Goal: Task Accomplishment & Management: Use online tool/utility

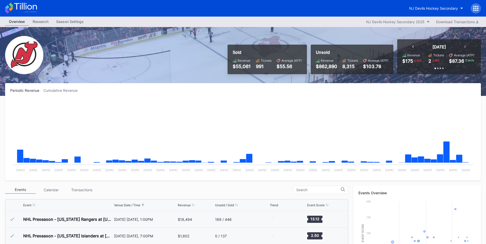
scroll to position [33, 0]
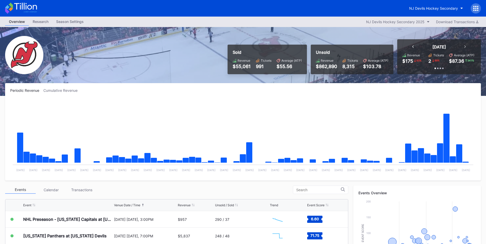
click at [479, 3] on div "NJ Devils Hockey Secondary" at bounding box center [442, 8] width 75 height 10
click at [472, 9] on div at bounding box center [475, 8] width 10 height 10
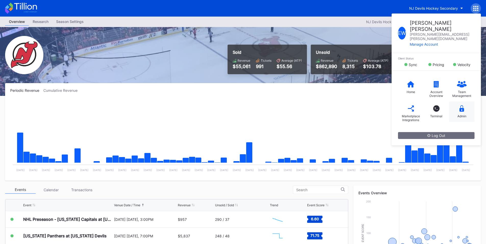
click at [464, 101] on div "Admin" at bounding box center [461, 111] width 25 height 20
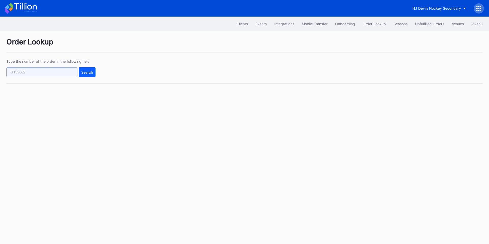
click at [58, 75] on input "text" at bounding box center [41, 72] width 71 height 10
paste input "706138834"
click at [85, 73] on div "Search" at bounding box center [87, 72] width 12 height 4
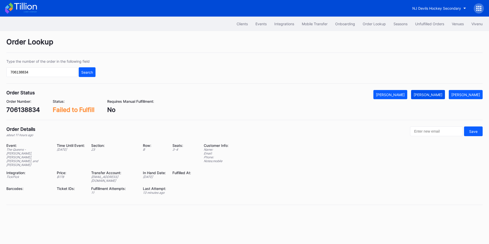
click at [438, 97] on button "[PERSON_NAME]" at bounding box center [428, 94] width 34 height 9
click at [49, 73] on input "706138834" at bounding box center [41, 72] width 71 height 10
paste input "86324253"
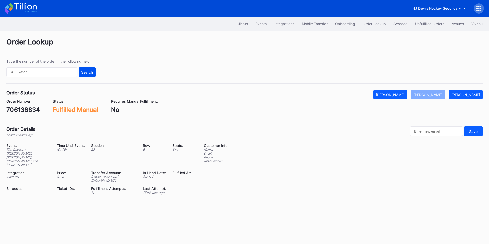
click at [91, 72] on div "Search" at bounding box center [87, 72] width 12 height 4
click at [436, 98] on button "[PERSON_NAME]" at bounding box center [428, 94] width 34 height 9
click at [41, 74] on input "786324253" at bounding box center [41, 72] width 71 height 10
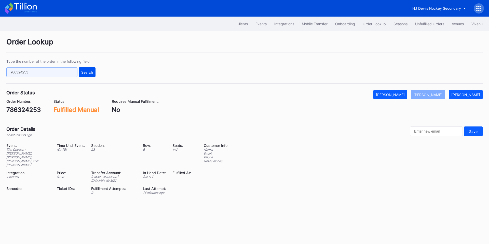
paste input "624764135"
click at [86, 74] on div "Search" at bounding box center [87, 72] width 12 height 4
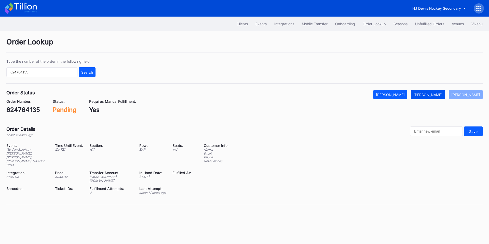
click at [433, 96] on div "[PERSON_NAME]" at bounding box center [428, 95] width 29 height 4
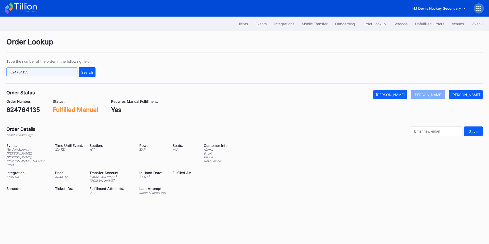
click at [34, 72] on input "624764135" at bounding box center [41, 72] width 71 height 10
paste input "53710"
click at [82, 72] on div "Search" at bounding box center [87, 72] width 12 height 4
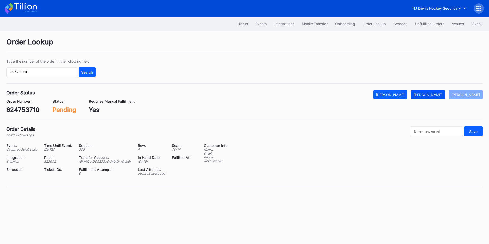
click at [431, 95] on div "[PERSON_NAME]" at bounding box center [428, 95] width 29 height 4
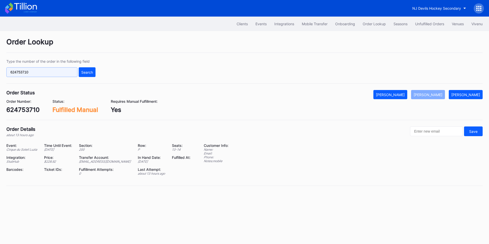
click at [41, 72] on input "624753710" at bounding box center [41, 72] width 71 height 10
paste input "48142"
drag, startPoint x: 83, startPoint y: 73, endPoint x: 95, endPoint y: 64, distance: 14.5
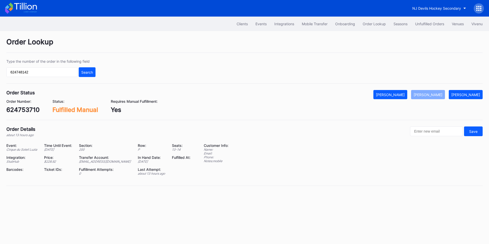
click at [84, 73] on div "Search" at bounding box center [87, 72] width 12 height 4
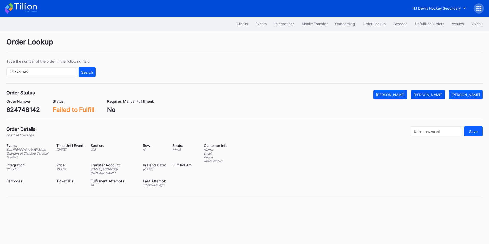
click at [438, 93] on div "[PERSON_NAME]" at bounding box center [428, 95] width 29 height 4
click at [47, 75] on input "624748142" at bounding box center [41, 72] width 71 height 10
paste input "285500"
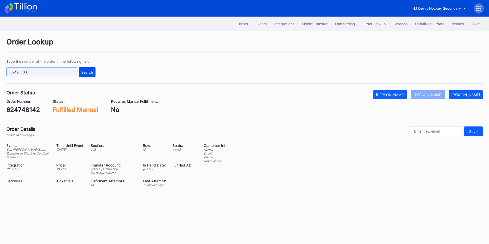
type input "624285500"
click at [85, 72] on div "Search" at bounding box center [87, 72] width 12 height 4
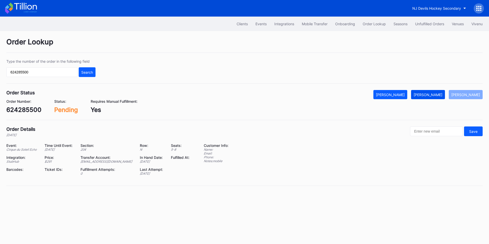
click at [426, 96] on div "[PERSON_NAME]" at bounding box center [428, 95] width 29 height 4
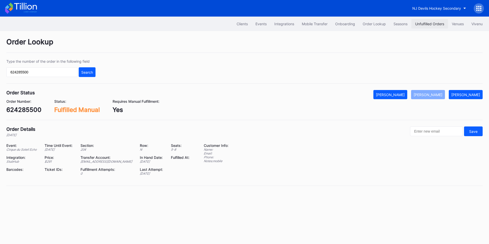
click at [425, 25] on div "Unfulfilled Orders" at bounding box center [430, 24] width 29 height 4
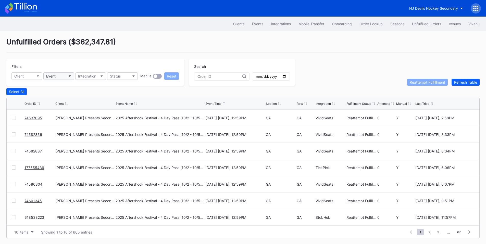
click at [59, 76] on button "Event" at bounding box center [58, 75] width 31 height 7
type input "unc"
click at [73, 97] on div "UNC Charlotte 49ers at South Florida Bulls Football" at bounding box center [88, 99] width 82 height 4
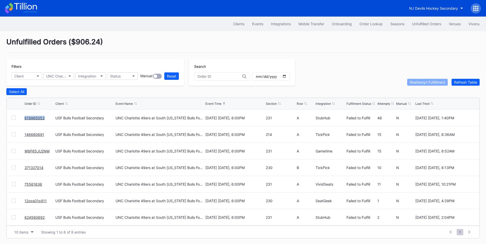
drag, startPoint x: 46, startPoint y: 122, endPoint x: 24, endPoint y: 122, distance: 21.7
click at [24, 122] on div "619965053 USF Bulls Football Secondary UNC Charlotte 49ers at South Florida Bul…" at bounding box center [243, 118] width 472 height 17
copy link "619965053"
drag, startPoint x: 32, startPoint y: 119, endPoint x: 35, endPoint y: 117, distance: 3.3
drag, startPoint x: 34, startPoint y: 134, endPoint x: 53, endPoint y: 120, distance: 24.2
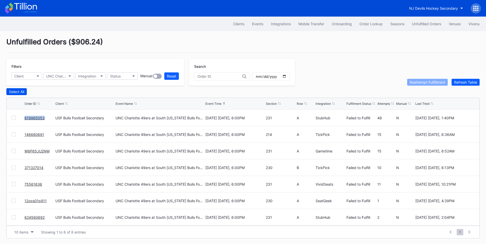
click at [18, 93] on div "Select All" at bounding box center [16, 91] width 15 height 4
click at [420, 82] on div "Reattempt Fulfillment" at bounding box center [426, 82] width 35 height 4
click at [370, 23] on div "Order Lookup" at bounding box center [370, 24] width 23 height 4
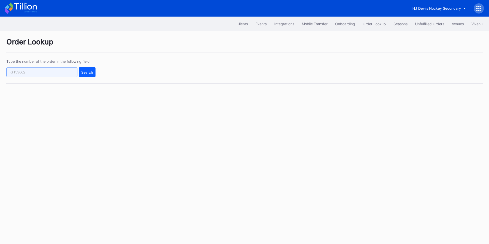
click at [41, 73] on input "text" at bounding box center [41, 72] width 71 height 10
paste input "75757901"
click at [92, 74] on div "Search" at bounding box center [87, 72] width 12 height 4
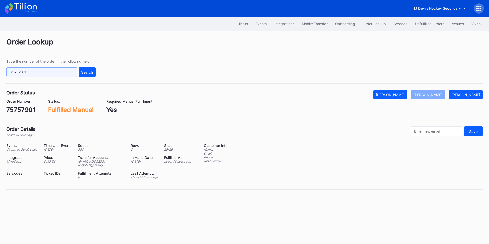
click at [42, 73] on input "75757901" at bounding box center [41, 72] width 71 height 10
paste input "142656959"
click at [90, 71] on div "Search" at bounding box center [87, 72] width 12 height 4
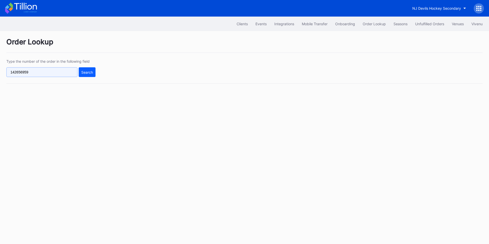
click at [44, 75] on input "142656959" at bounding box center [41, 72] width 71 height 10
paste input "94064732"
click at [86, 71] on div "Search" at bounding box center [87, 72] width 12 height 4
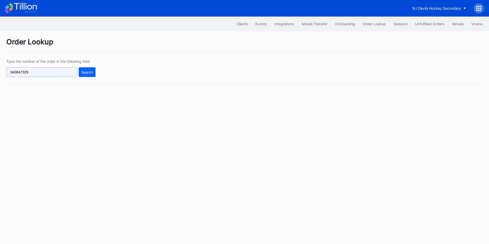
click at [33, 73] on input "940647329" at bounding box center [41, 72] width 71 height 10
paste input "706138834"
click at [93, 73] on div "Search" at bounding box center [87, 72] width 12 height 4
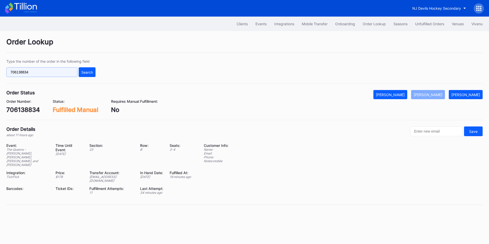
click at [39, 74] on input "706138834" at bounding box center [41, 72] width 71 height 10
paste input "477288286"
type input "477288286"
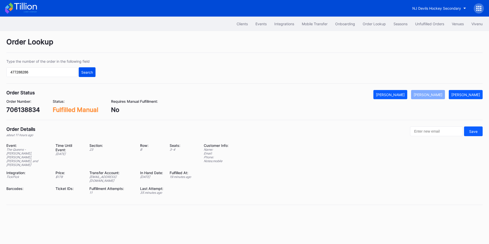
click at [86, 72] on div "Search" at bounding box center [87, 72] width 12 height 4
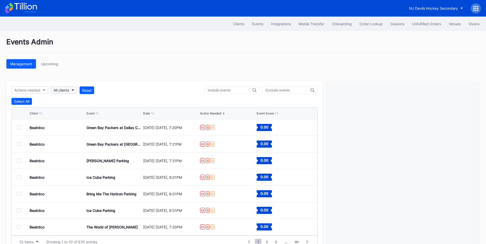
click at [70, 92] on button "All clients" at bounding box center [64, 89] width 26 height 7
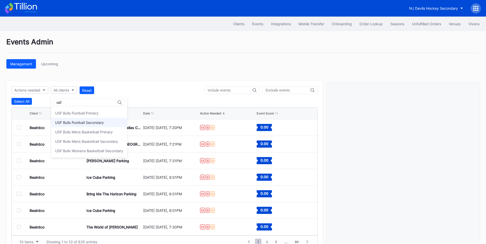
type input "usf"
click at [93, 122] on div "USF Bulls Football Secondary" at bounding box center [79, 122] width 49 height 4
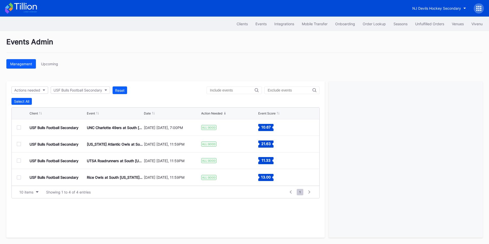
click at [19, 128] on div at bounding box center [19, 127] width 4 height 4
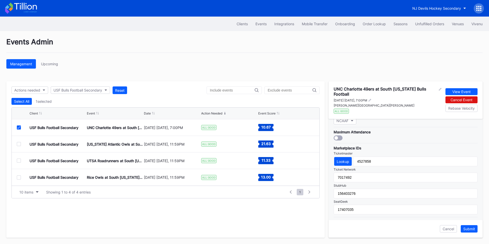
scroll to position [165, 0]
